Goal: Task Accomplishment & Management: Manage account settings

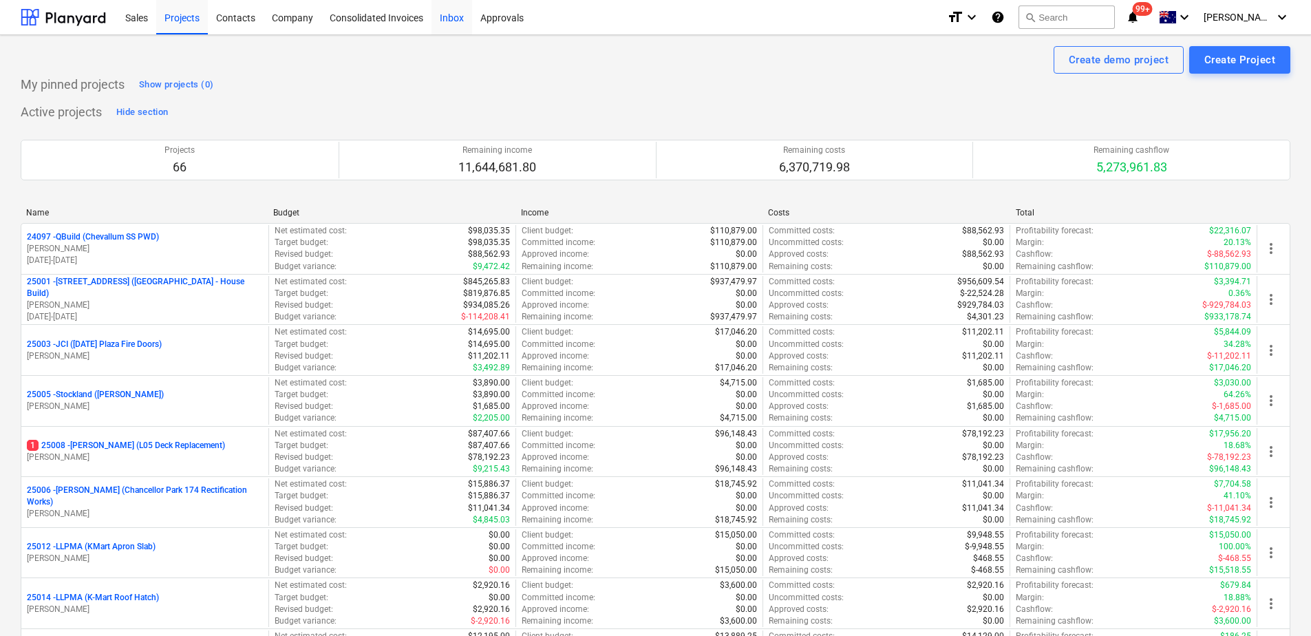
click at [457, 28] on div "Inbox" at bounding box center [452, 16] width 41 height 35
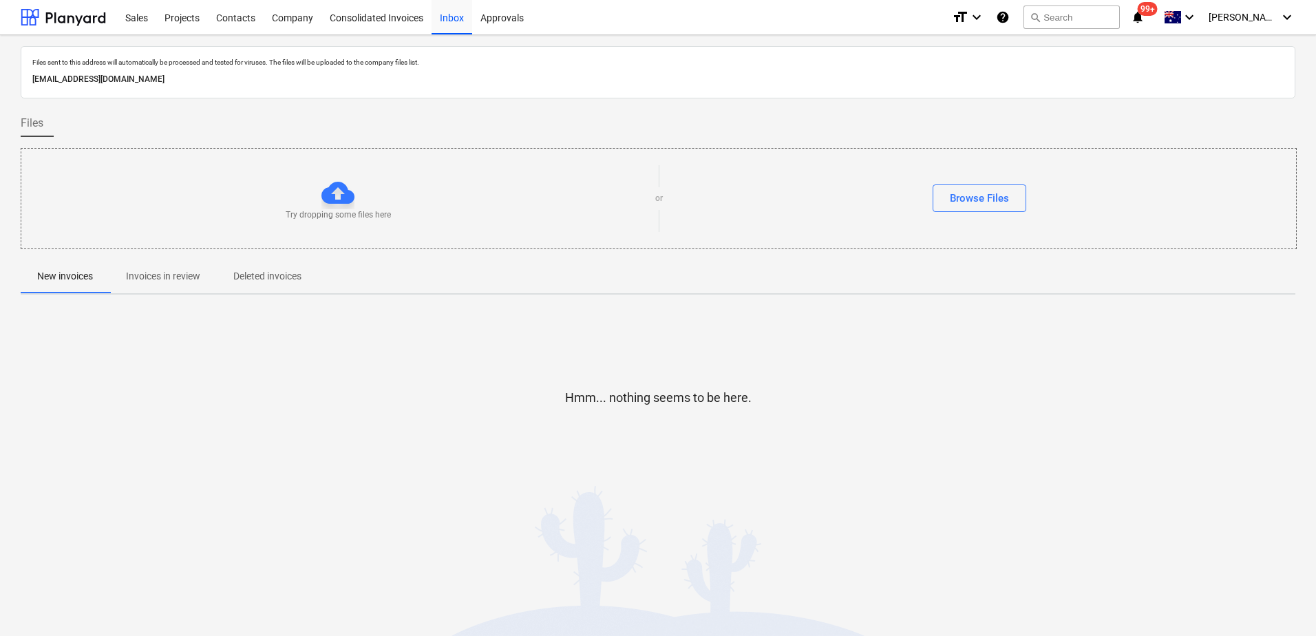
click at [178, 282] on p "Invoices in review" at bounding box center [163, 276] width 74 height 14
click at [1010, 18] on icon "help" at bounding box center [1003, 17] width 14 height 17
click at [76, 286] on span "New invoices" at bounding box center [65, 276] width 89 height 23
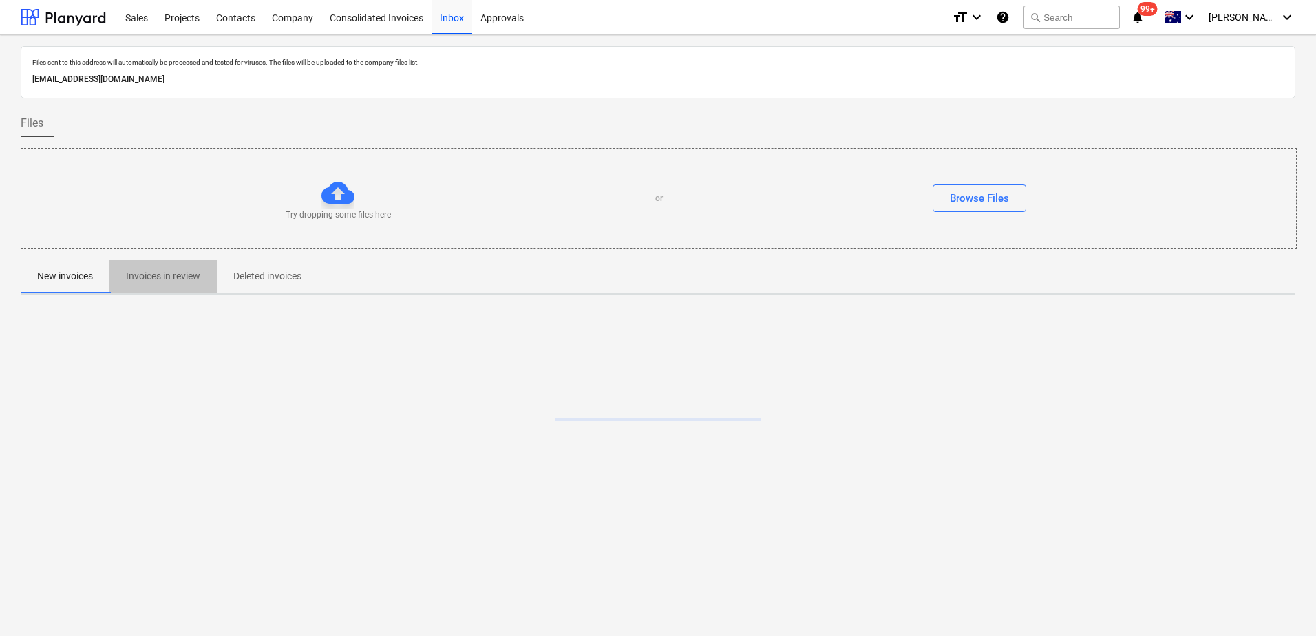
click at [153, 282] on p "Invoices in review" at bounding box center [163, 276] width 74 height 14
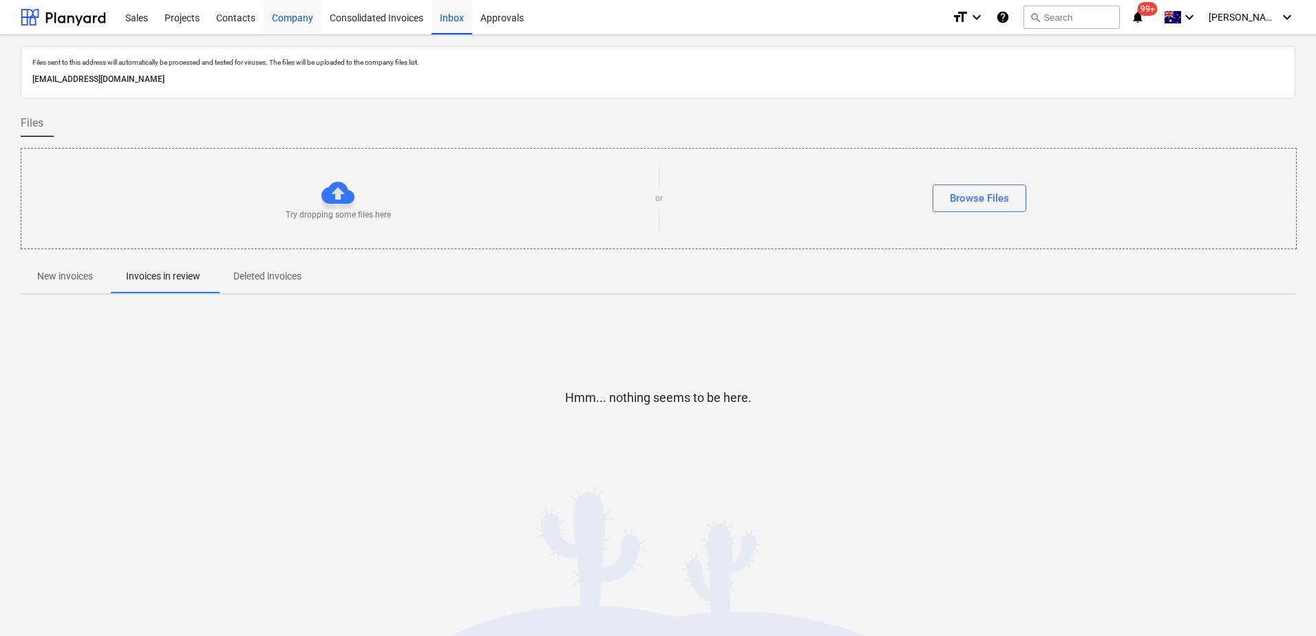
click at [296, 19] on div "Company" at bounding box center [293, 16] width 58 height 35
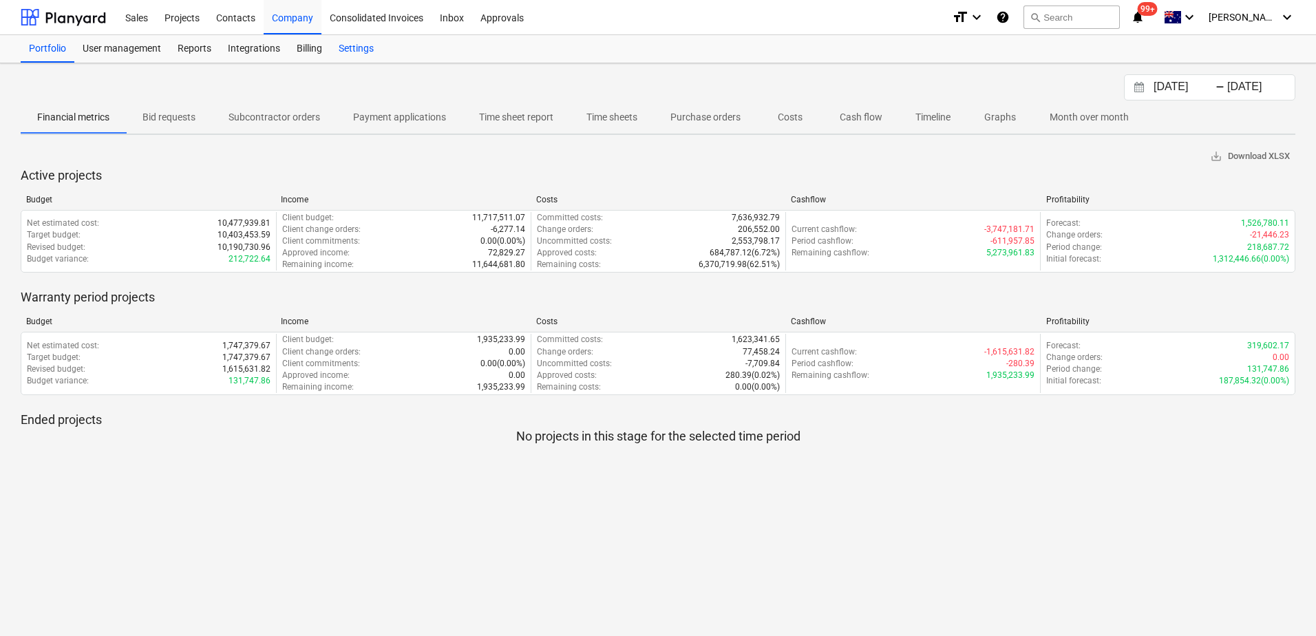
click at [361, 56] on div "Settings" at bounding box center [356, 49] width 52 height 28
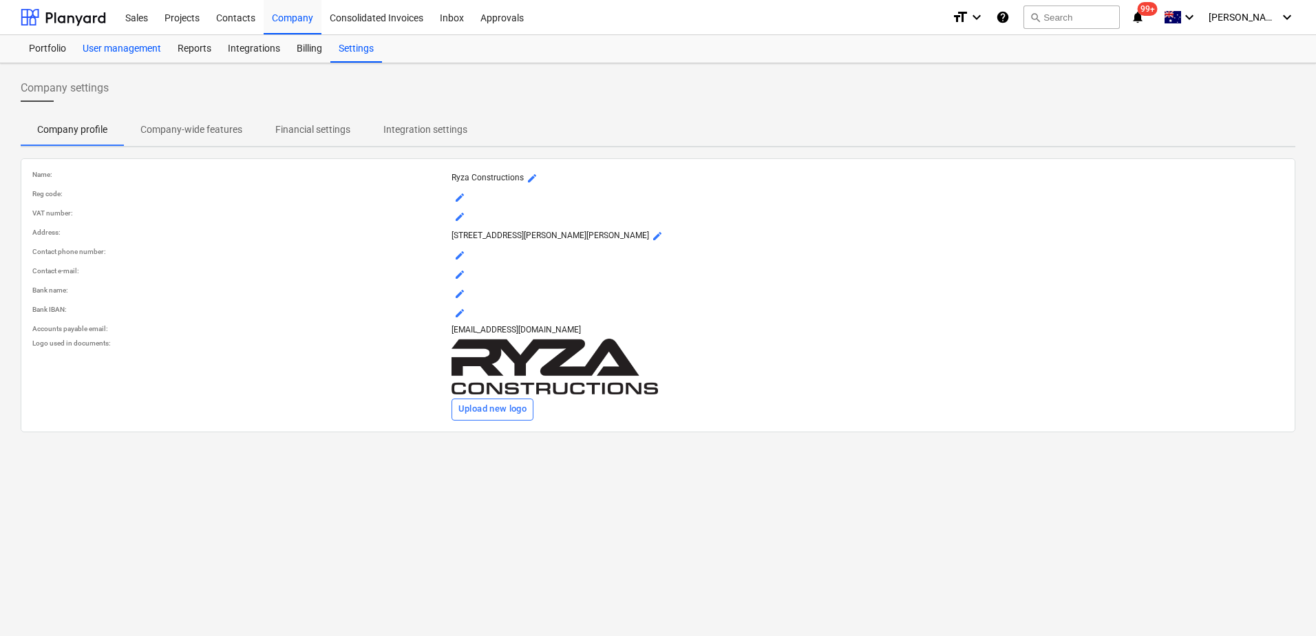
click at [107, 53] on div "User management" at bounding box center [121, 49] width 95 height 28
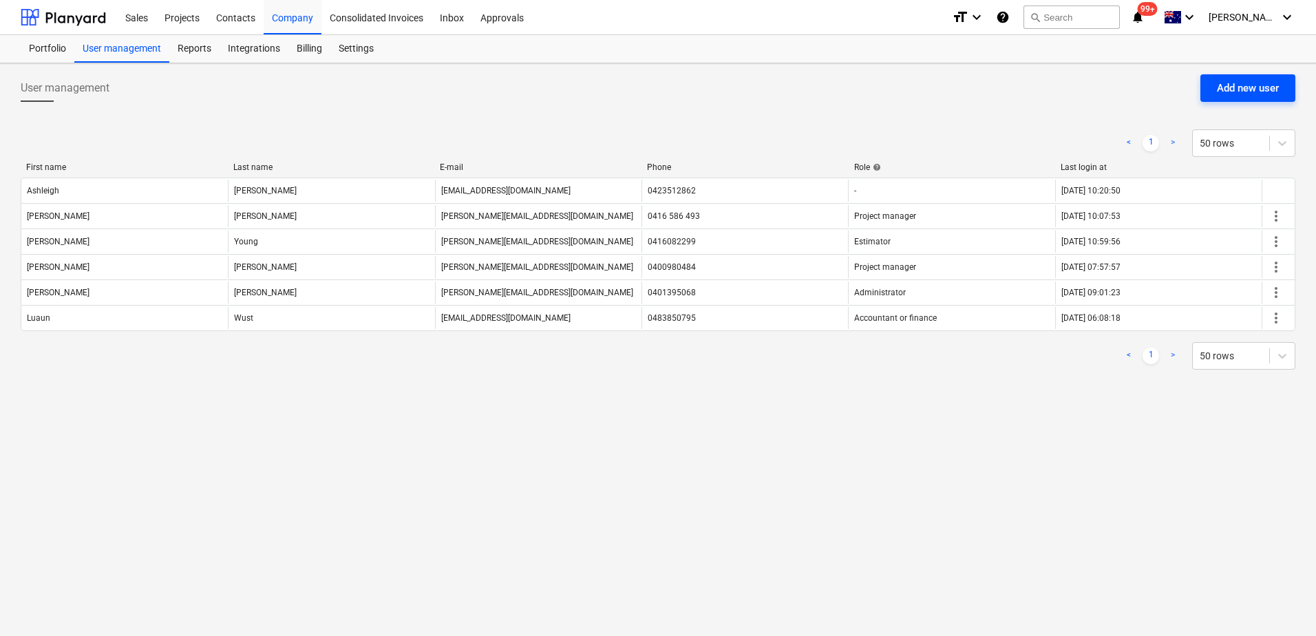
click at [1232, 89] on div "Add new user" at bounding box center [1248, 88] width 62 height 18
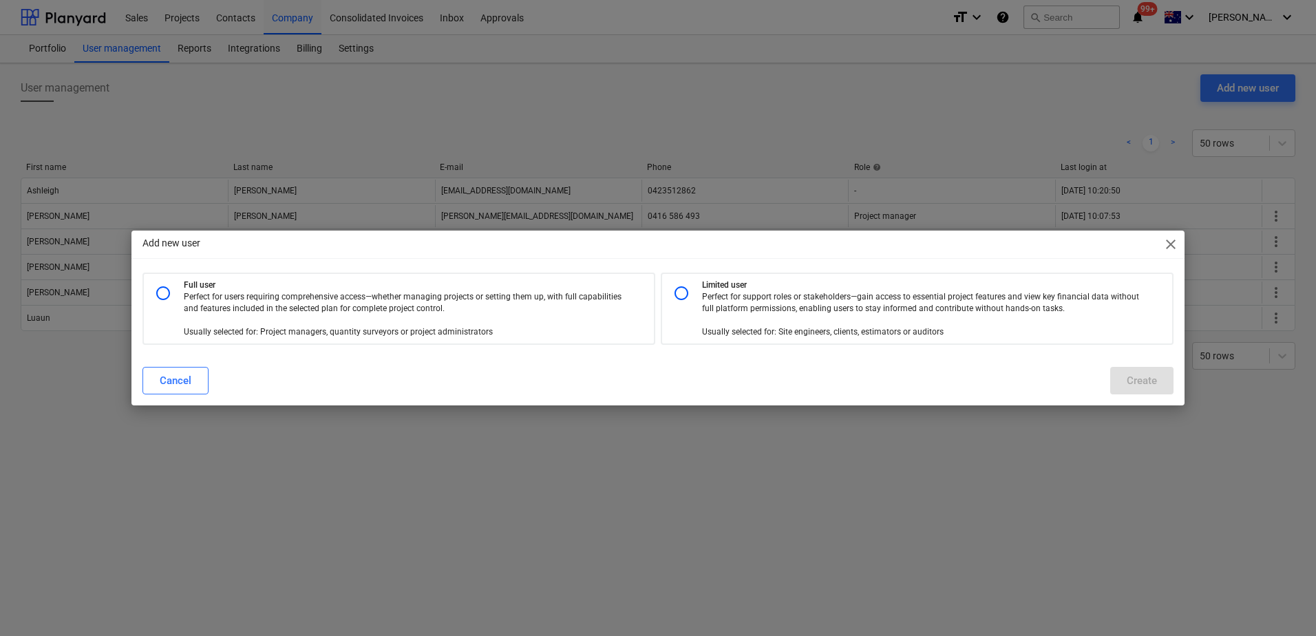
click at [1175, 245] on span "close" at bounding box center [1171, 244] width 17 height 17
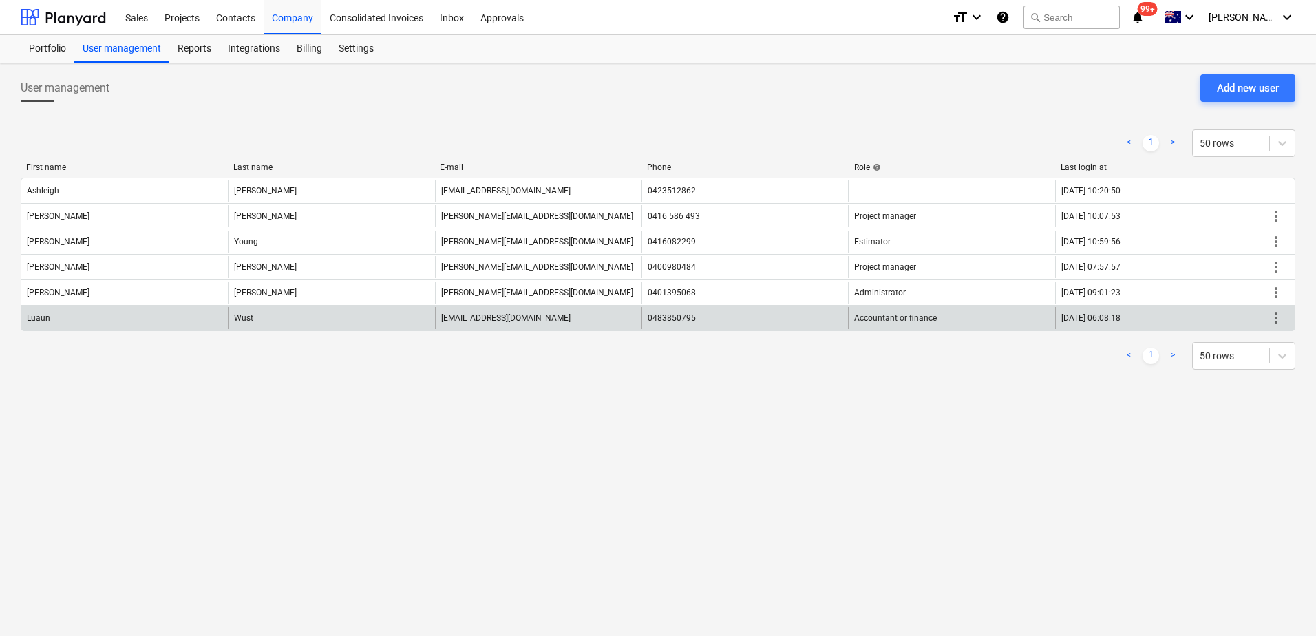
click at [1274, 317] on span "more_vert" at bounding box center [1276, 318] width 17 height 17
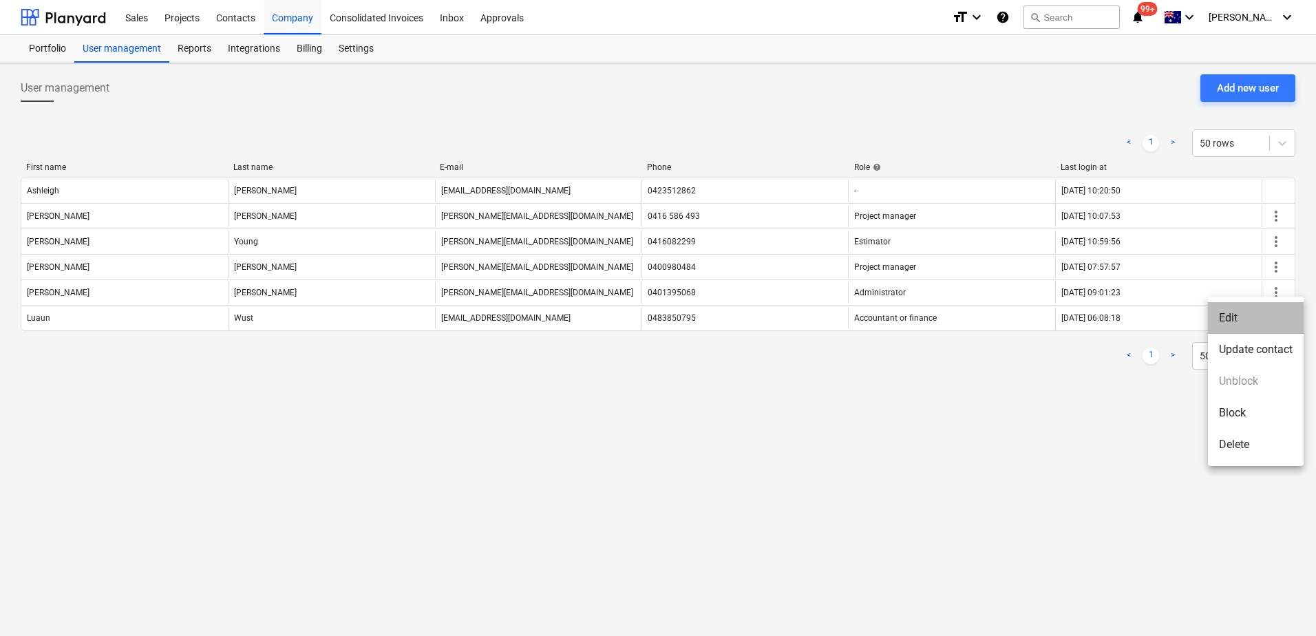
click at [1255, 317] on li "Edit" at bounding box center [1256, 318] width 96 height 32
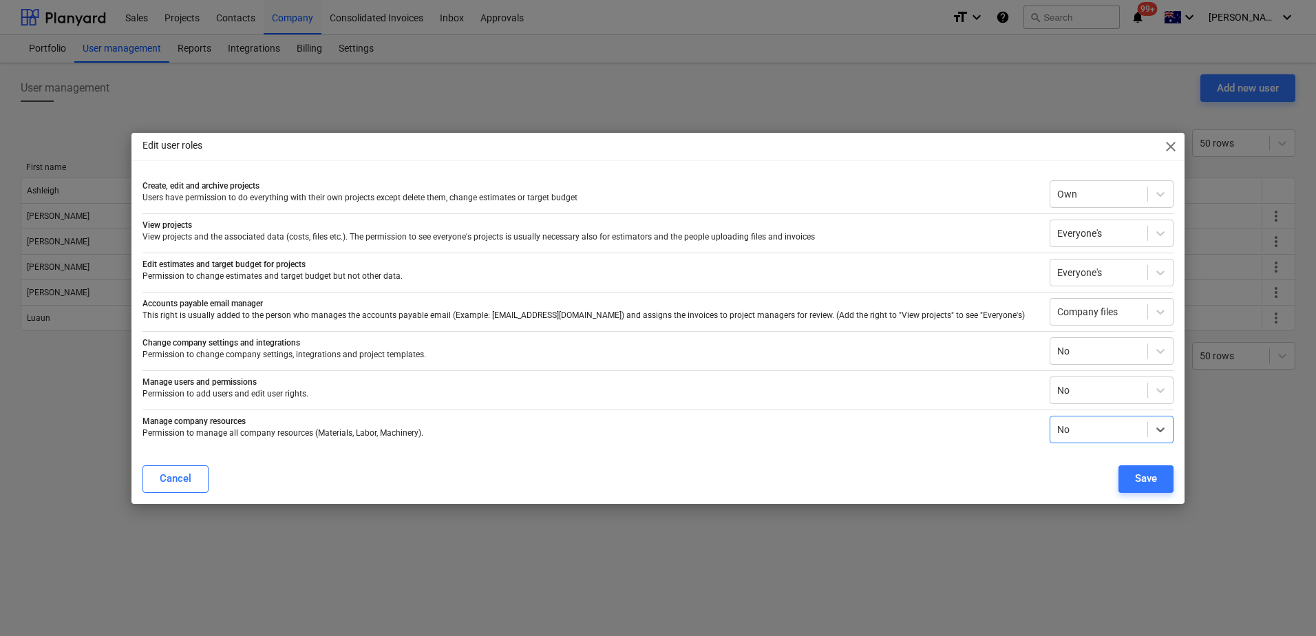
click at [1172, 142] on span "close" at bounding box center [1171, 146] width 17 height 17
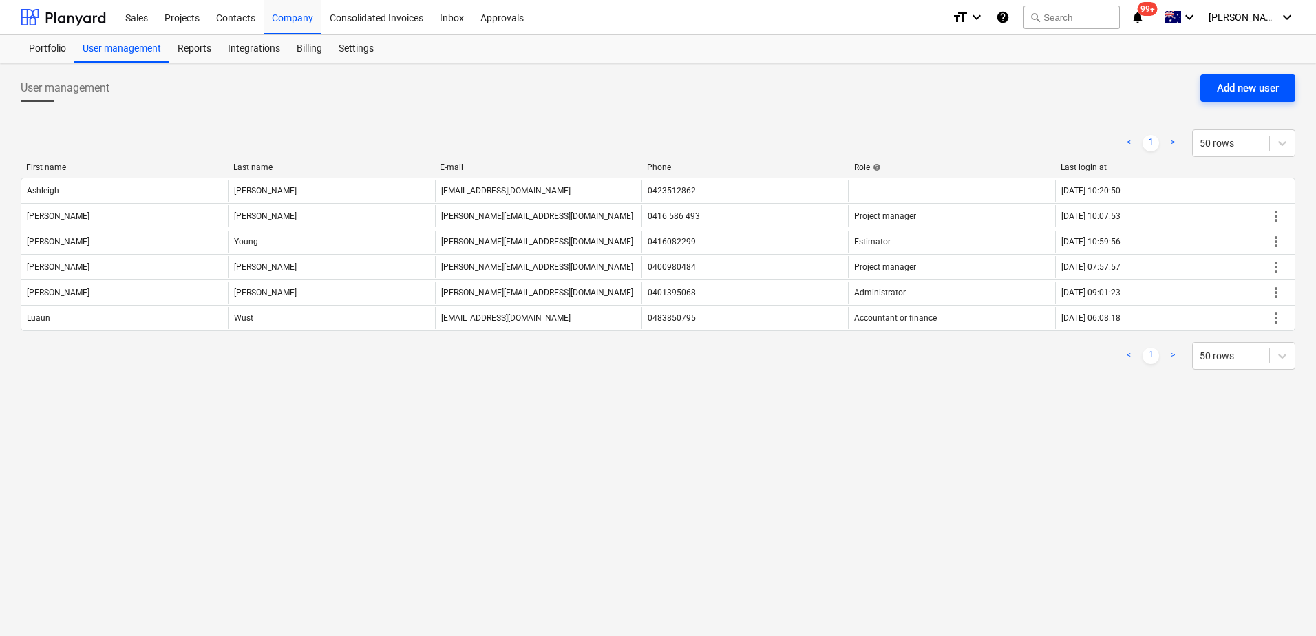
click at [1263, 91] on div "Add new user" at bounding box center [1248, 88] width 62 height 18
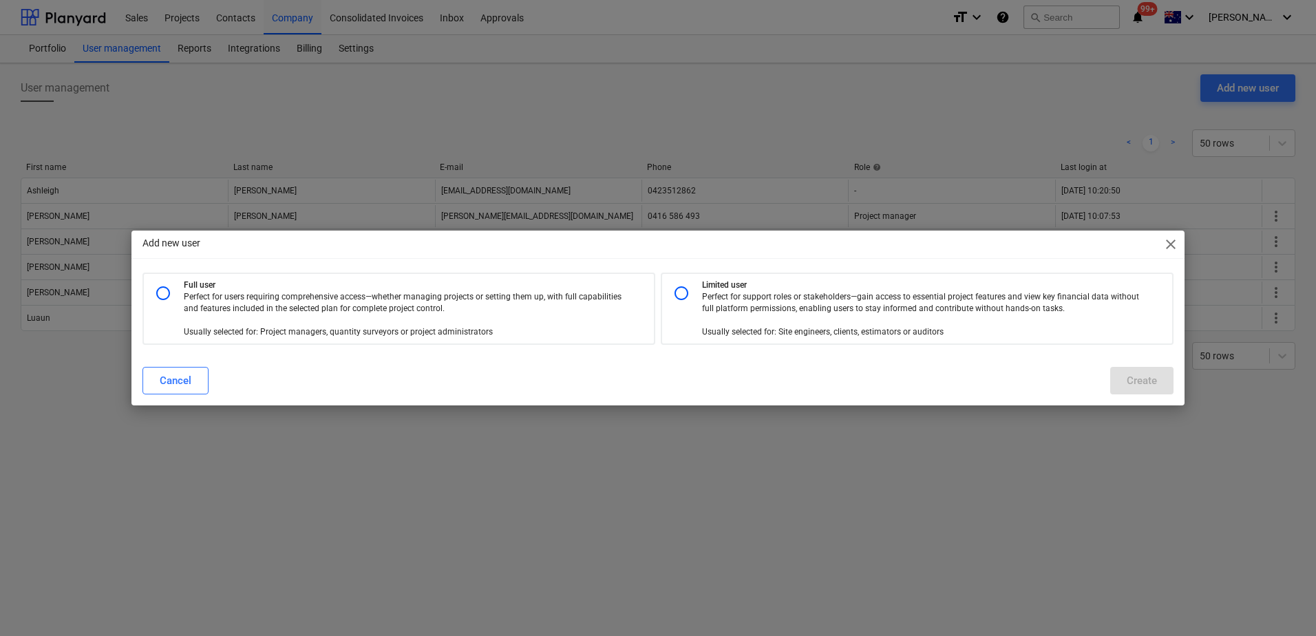
click at [162, 292] on input "radio" at bounding box center [163, 293] width 28 height 28
radio input "true"
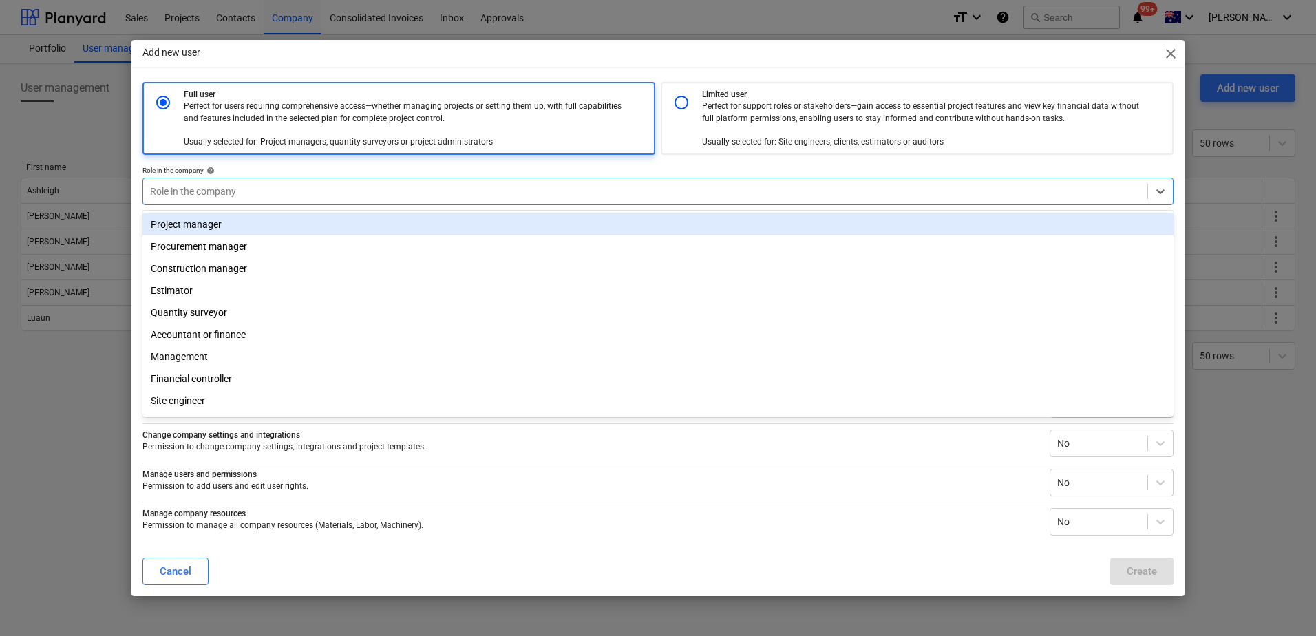
click at [198, 191] on div at bounding box center [645, 191] width 991 height 14
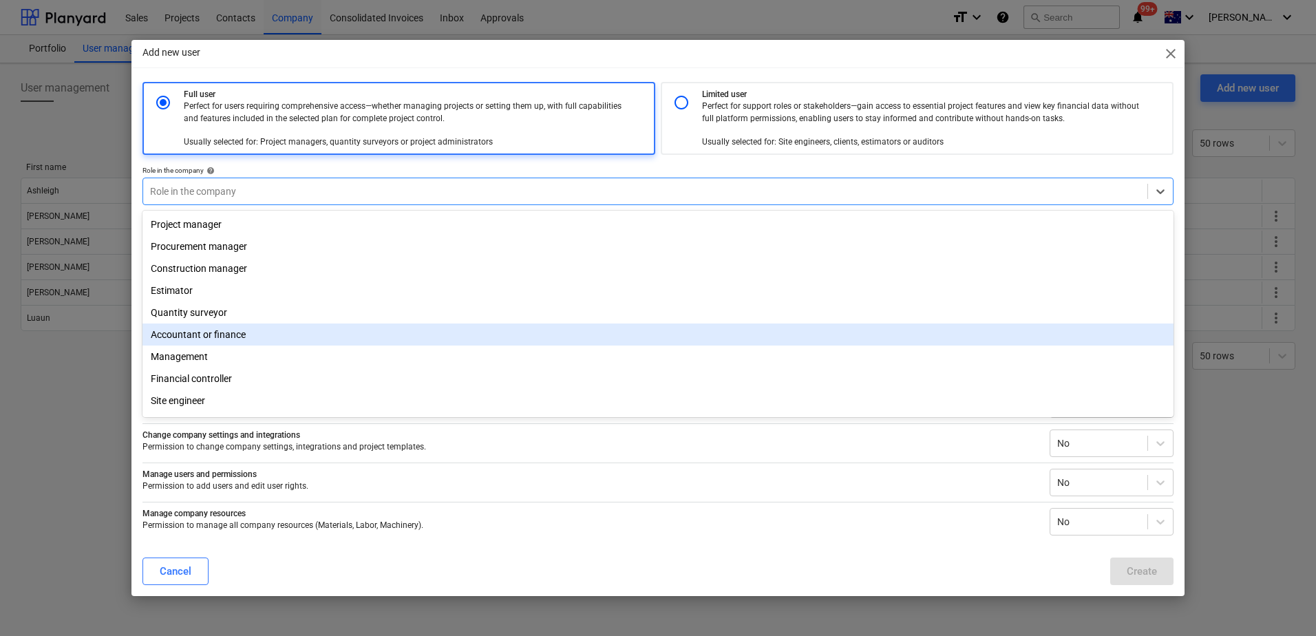
click at [201, 341] on div "Accountant or finance" at bounding box center [658, 335] width 1031 height 22
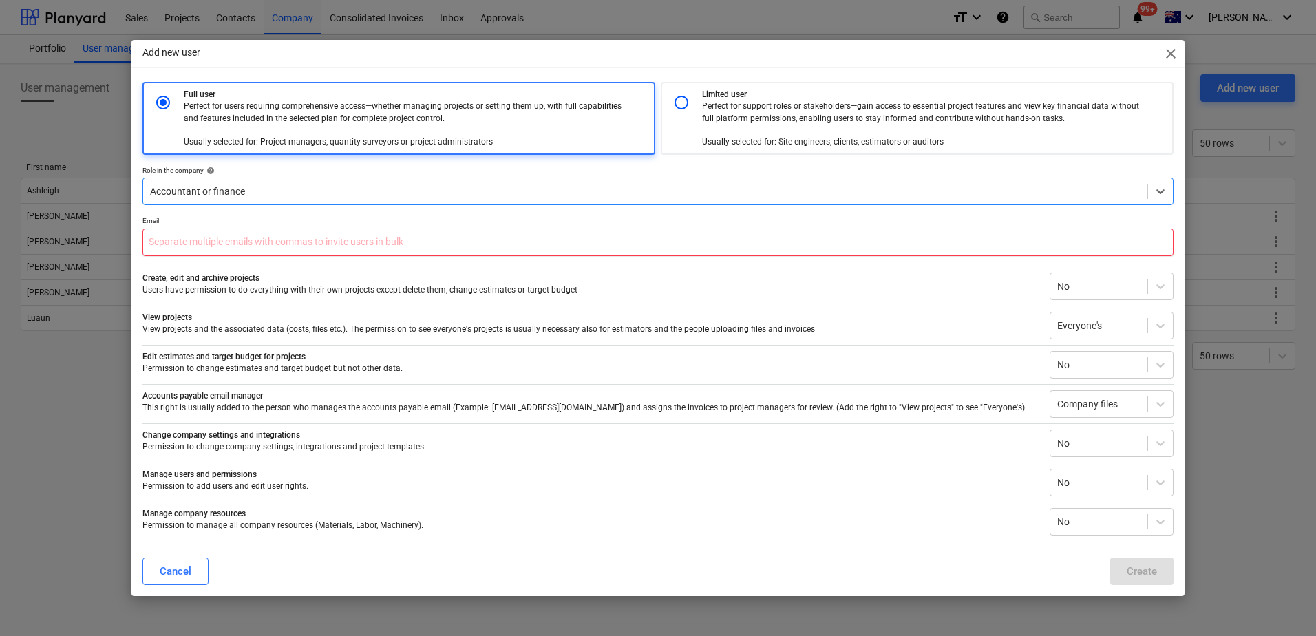
click at [220, 246] on input "text" at bounding box center [658, 243] width 1031 height 28
type input "[EMAIL_ADDRESS][DOMAIN_NAME]"
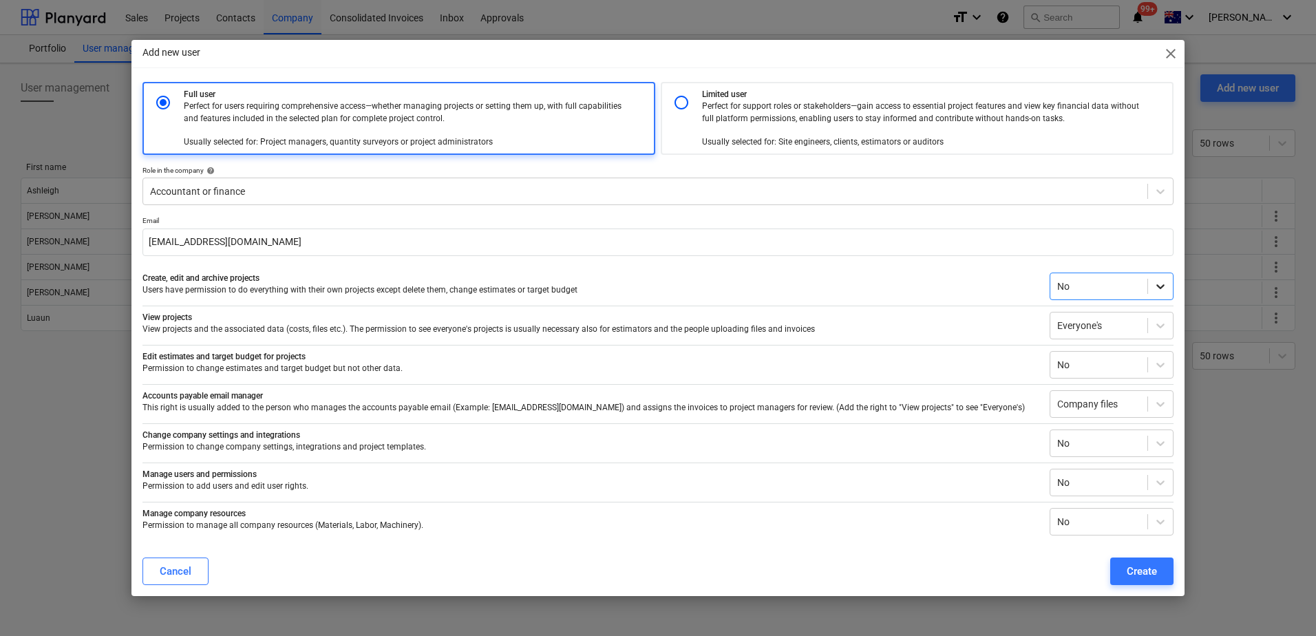
click at [1161, 288] on icon at bounding box center [1161, 286] width 8 height 5
click at [1084, 371] on div "Everyone's" at bounding box center [1112, 363] width 124 height 22
click at [1157, 404] on icon at bounding box center [1161, 404] width 14 height 14
click at [1158, 405] on icon at bounding box center [1161, 404] width 14 height 14
click at [1159, 484] on icon at bounding box center [1161, 483] width 8 height 5
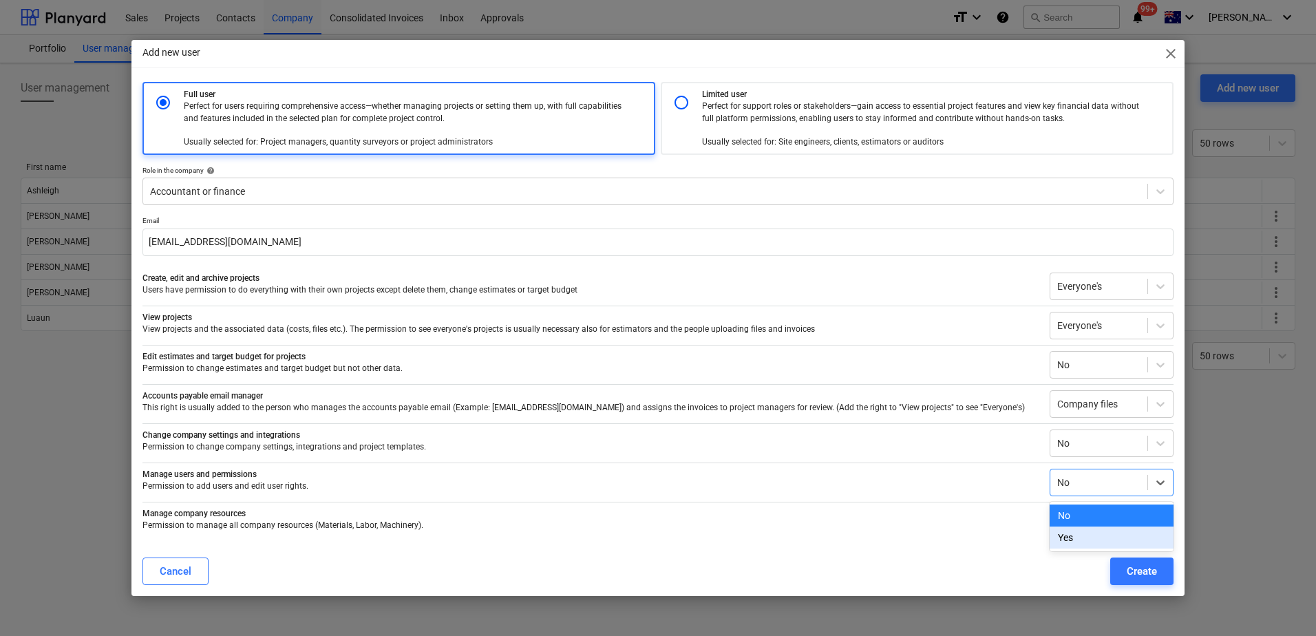
click at [1149, 536] on div "Yes" at bounding box center [1112, 538] width 124 height 22
click at [1143, 573] on div "Create" at bounding box center [1142, 571] width 30 height 18
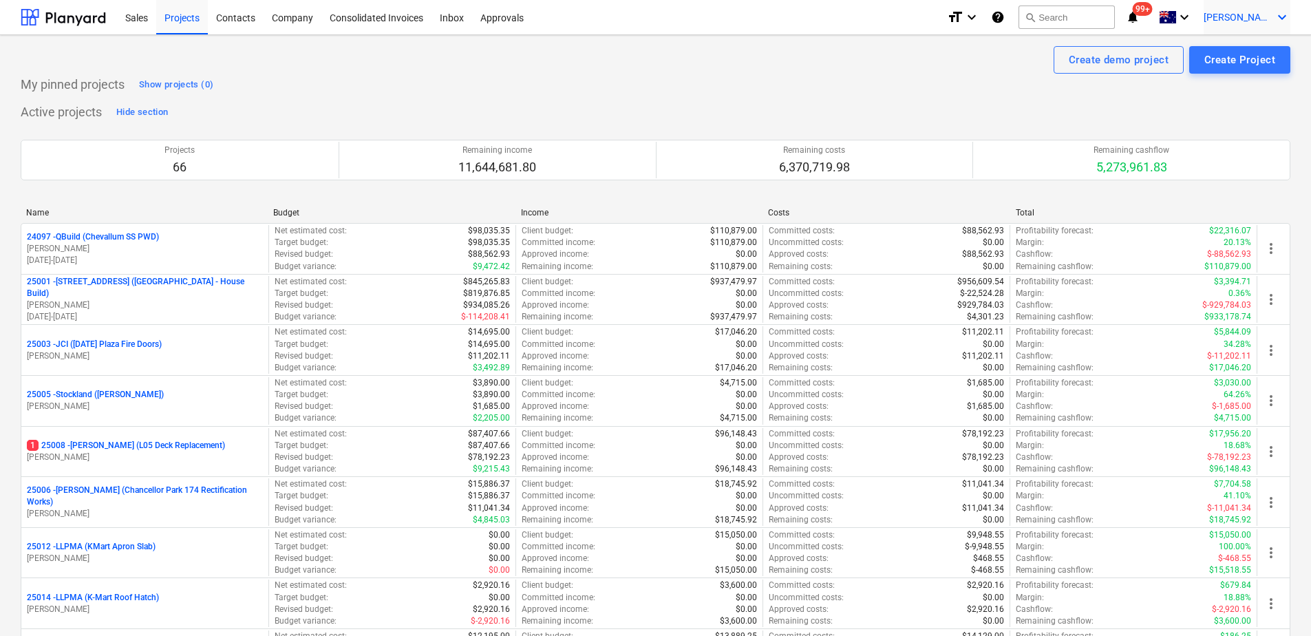
click at [1287, 19] on icon "keyboard_arrow_down" at bounding box center [1282, 17] width 17 height 17
click at [1271, 69] on div "Log out" at bounding box center [1249, 76] width 83 height 22
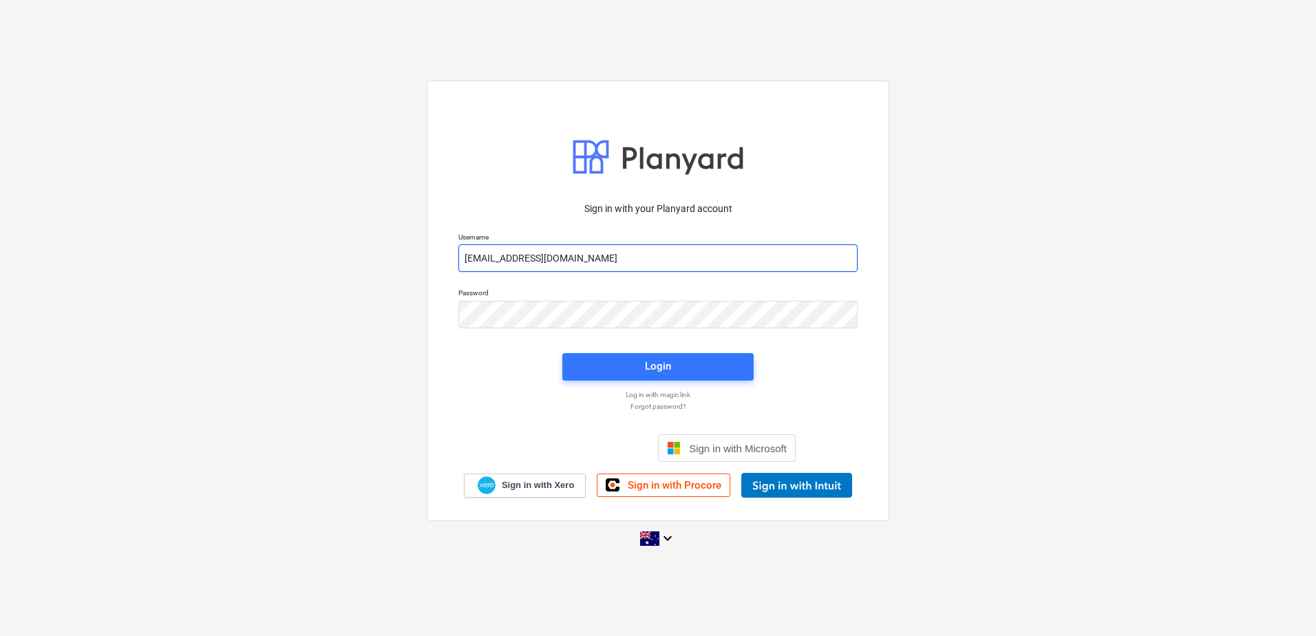
click at [489, 258] on input "[EMAIL_ADDRESS][DOMAIN_NAME]" at bounding box center [657, 258] width 399 height 28
type input "[EMAIL_ADDRESS][DOMAIN_NAME]"
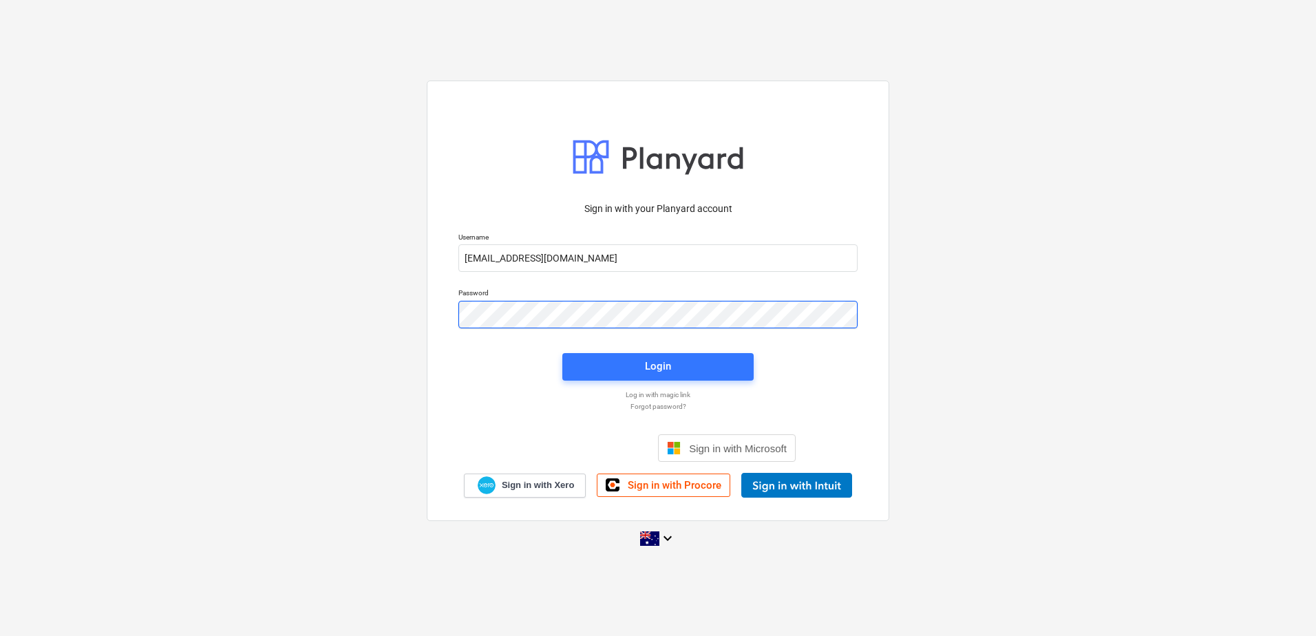
click at [430, 319] on div "Sign in with your Planyard account Username [EMAIL_ADDRESS][DOMAIN_NAME] Passwo…" at bounding box center [658, 301] width 463 height 441
click at [854, 368] on div "Sign in with your Planyard account Username [EMAIL_ADDRESS][DOMAIN_NAME] Passwo…" at bounding box center [658, 345] width 416 height 304
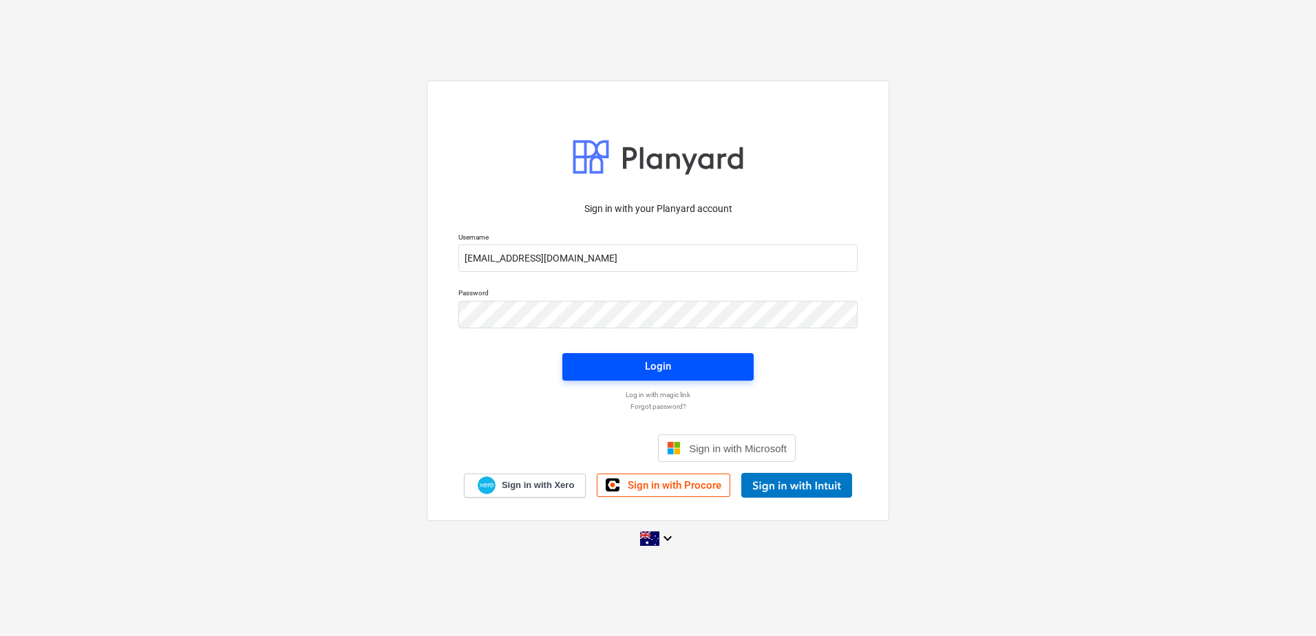
click at [722, 363] on span "Login" at bounding box center [658, 366] width 158 height 18
